Goal: Check status: Check status

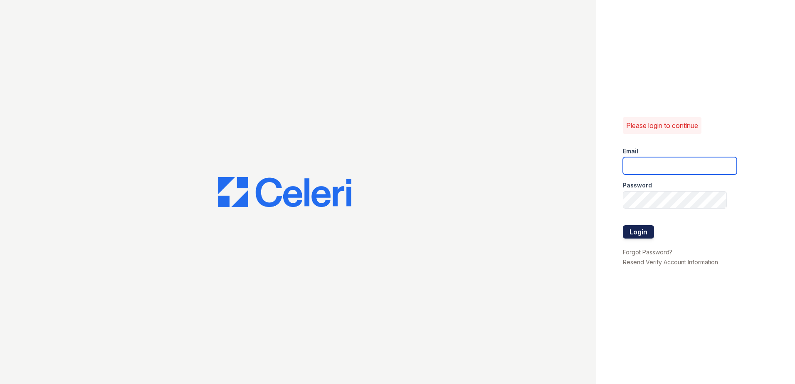
type input "[EMAIL_ADDRESS][DOMAIN_NAME]"
click at [639, 233] on button "Login" at bounding box center [638, 231] width 31 height 13
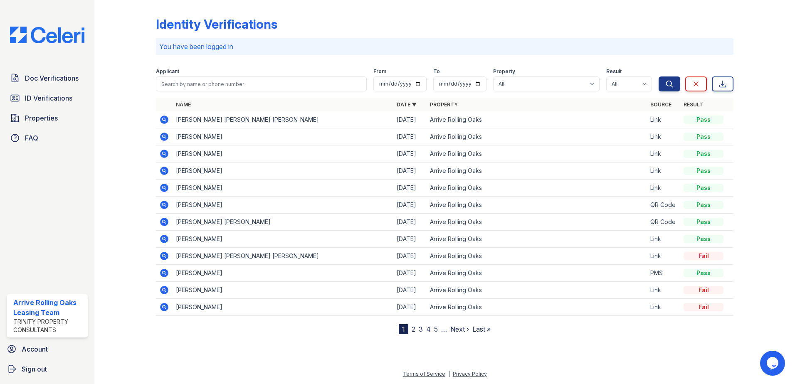
click at [165, 155] on icon at bounding box center [164, 154] width 10 height 10
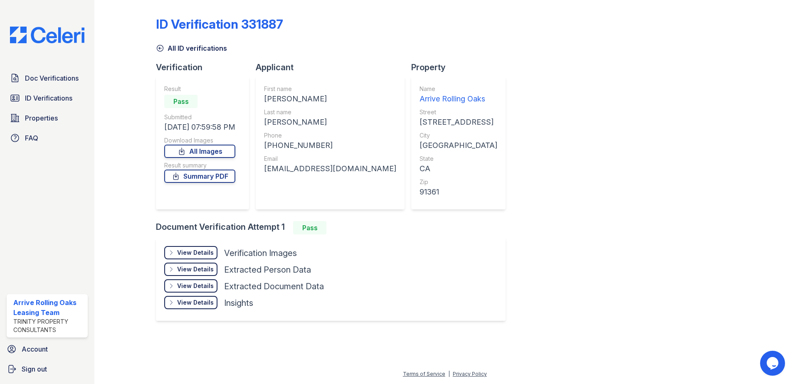
click at [158, 50] on icon at bounding box center [160, 48] width 6 height 6
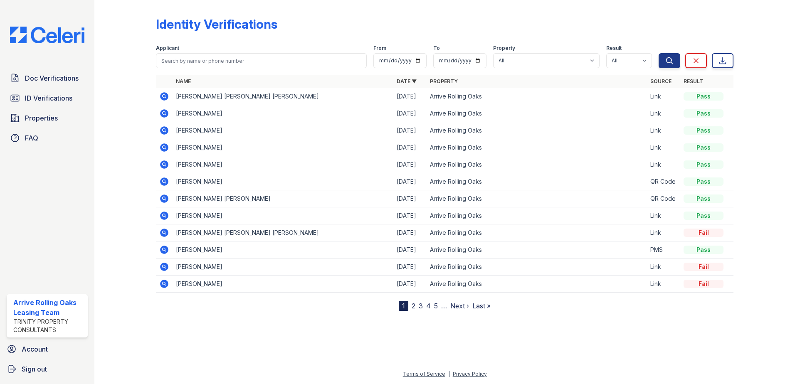
click at [166, 115] on icon at bounding box center [164, 114] width 10 height 10
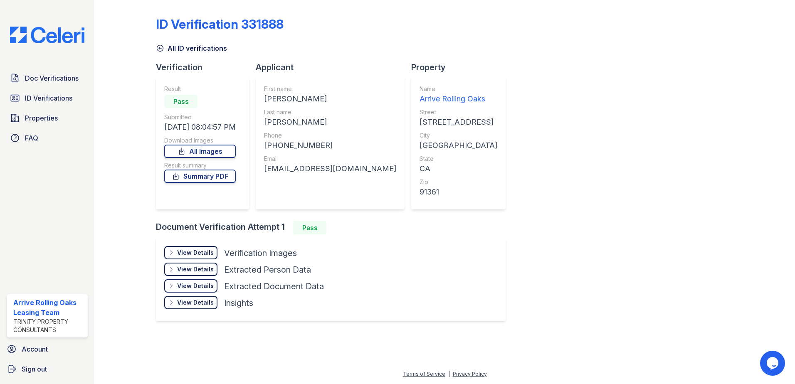
click at [156, 50] on icon at bounding box center [160, 48] width 8 height 8
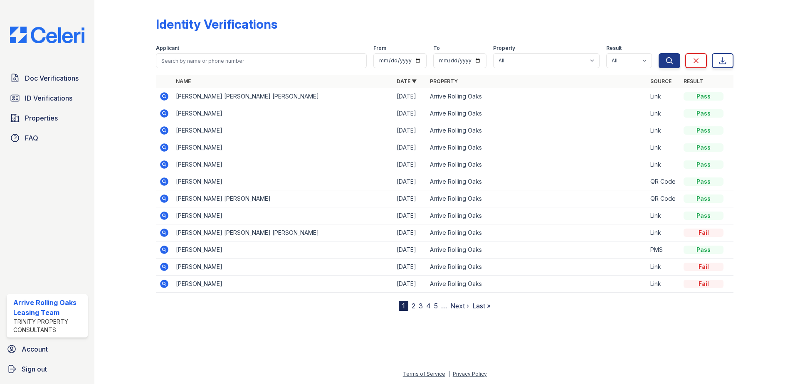
click at [168, 99] on icon at bounding box center [164, 96] width 8 height 8
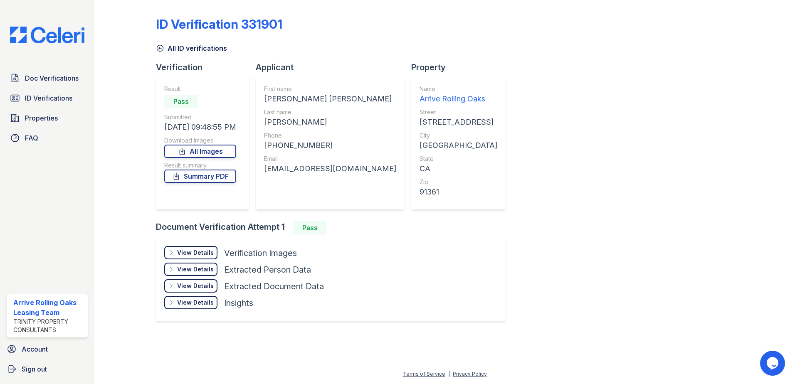
click at [158, 47] on icon at bounding box center [160, 48] width 8 height 8
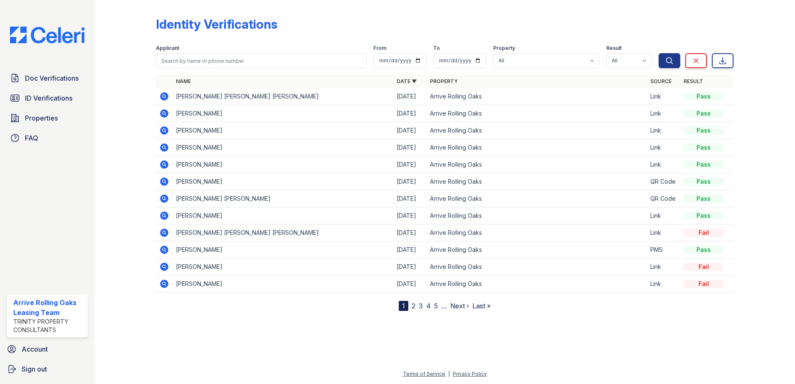
click at [166, 113] on icon at bounding box center [164, 114] width 10 height 10
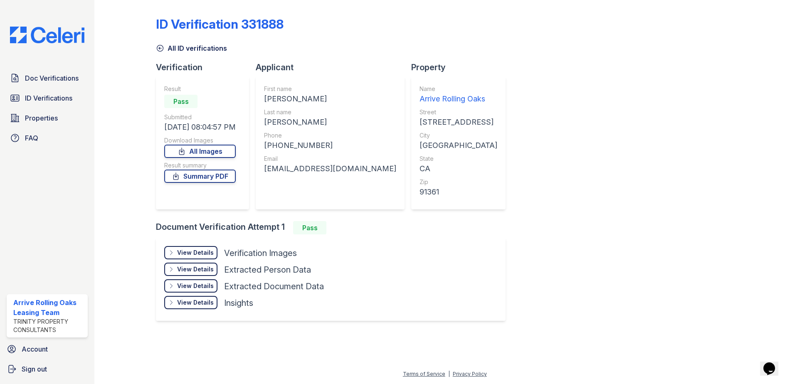
click at [158, 49] on icon at bounding box center [160, 48] width 8 height 8
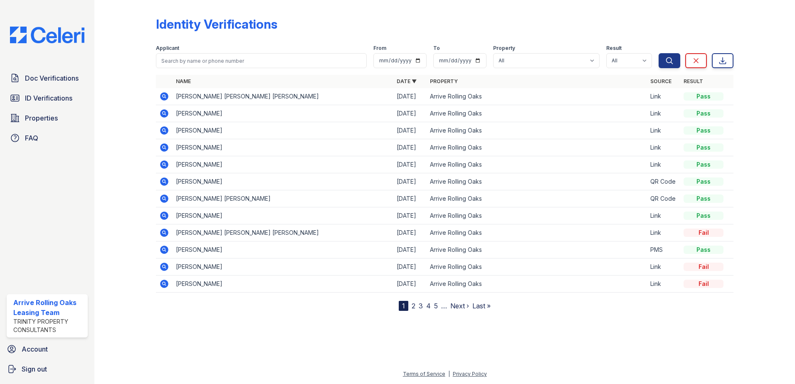
click at [165, 132] on icon at bounding box center [164, 130] width 8 height 8
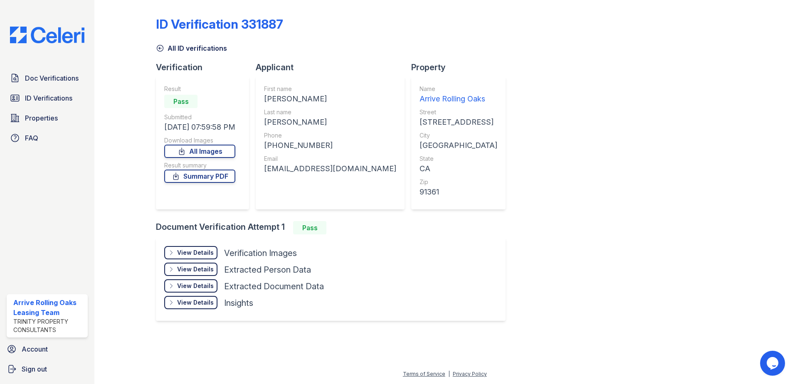
click at [158, 46] on icon at bounding box center [160, 48] width 6 height 6
